Goal: Task Accomplishment & Management: Complete application form

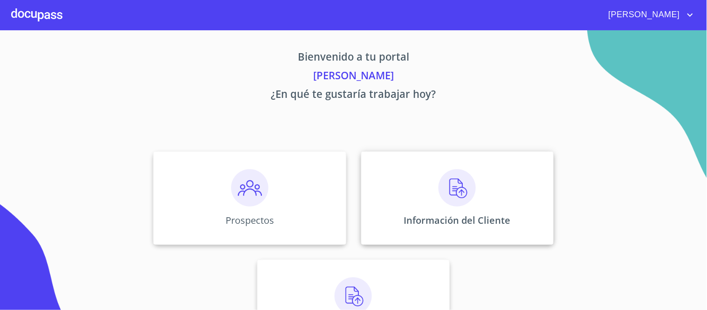
click at [458, 190] on img at bounding box center [457, 187] width 37 height 37
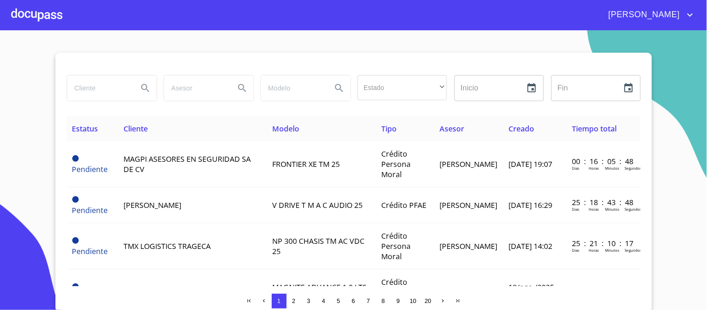
click at [88, 90] on input "search" at bounding box center [98, 88] width 63 height 25
type input "[PERSON_NAME] [PERSON_NAME]"
click at [140, 86] on icon "Search" at bounding box center [145, 88] width 11 height 11
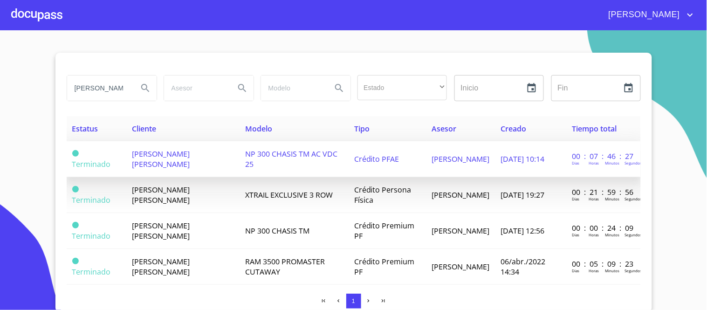
click at [302, 154] on span "NP 300 CHASIS TM AC VDC 25" at bounding box center [291, 159] width 92 height 21
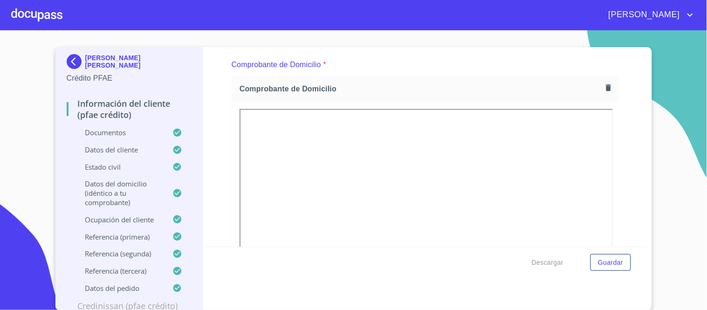
scroll to position [259, 0]
click at [534, 262] on span "Descargar" at bounding box center [548, 263] width 32 height 12
